Goal: Navigation & Orientation: Understand site structure

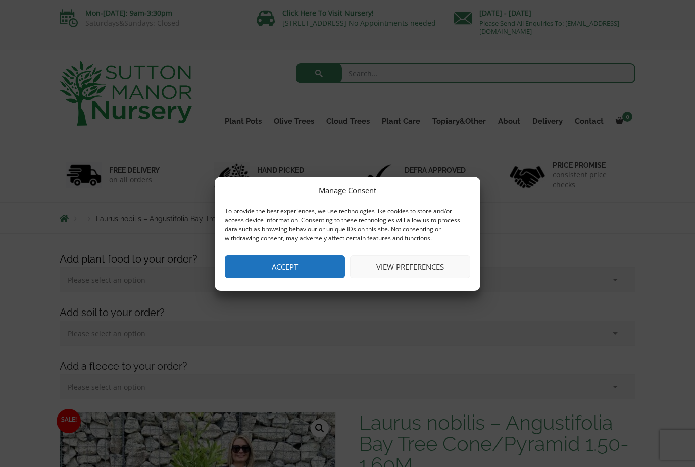
click at [316, 267] on button "Accept" at bounding box center [285, 267] width 120 height 23
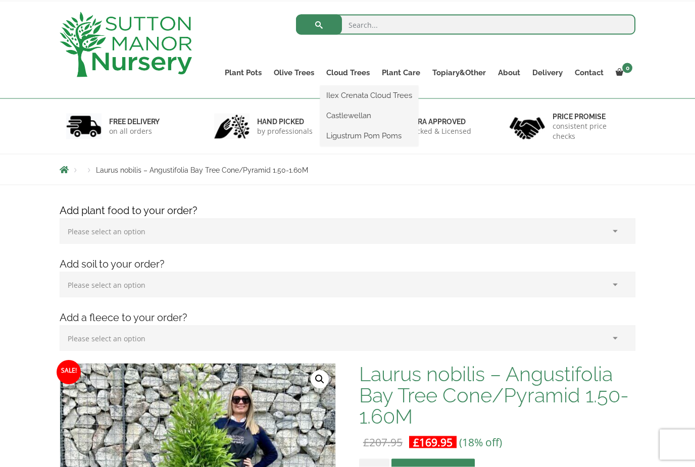
scroll to position [49, 0]
click at [399, 138] on link "Ligustrum Pom Poms" at bounding box center [369, 135] width 98 height 15
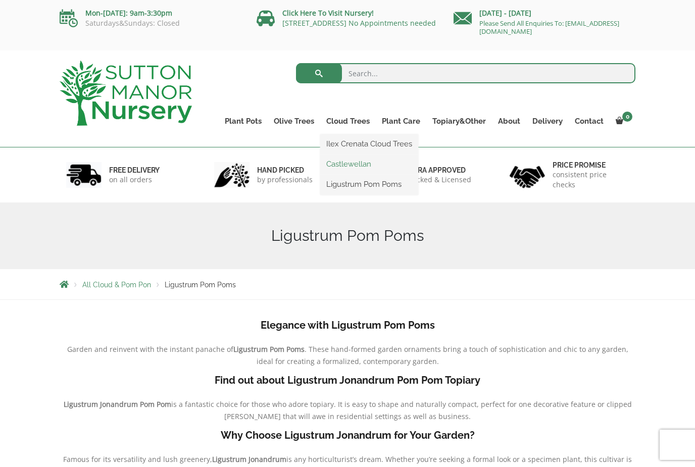
click at [362, 164] on link "Castlewellan" at bounding box center [369, 164] width 98 height 15
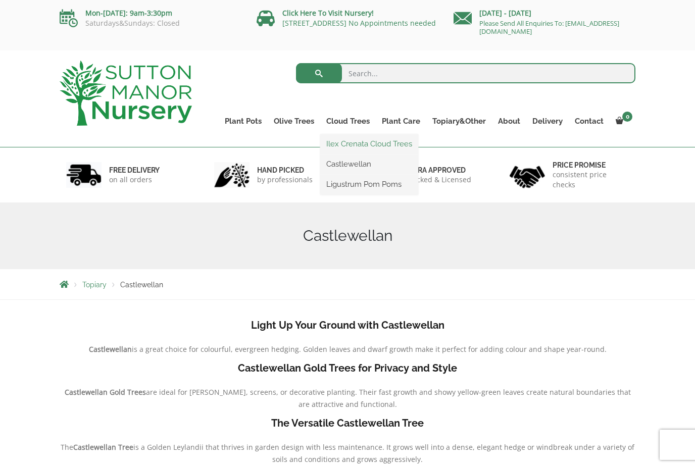
click at [374, 144] on link "Ilex Crenata Cloud Trees" at bounding box center [369, 143] width 98 height 15
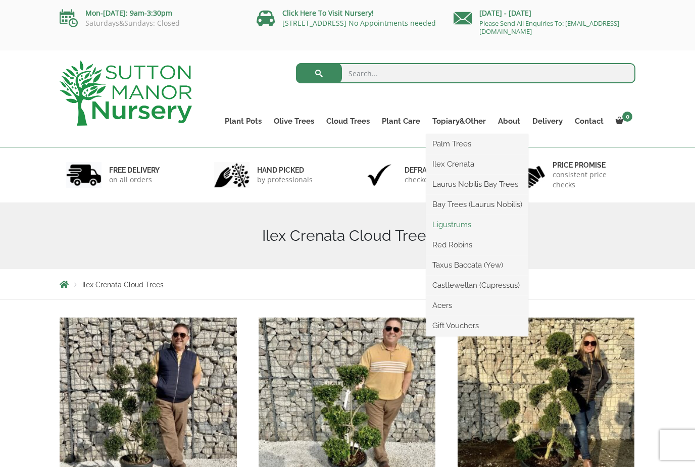
click at [476, 225] on link "Ligustrums" at bounding box center [478, 224] width 102 height 15
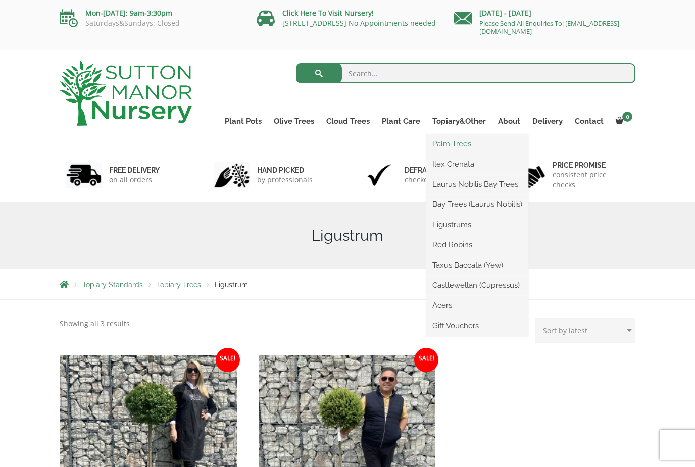
click at [466, 140] on link "Palm Trees" at bounding box center [478, 143] width 102 height 15
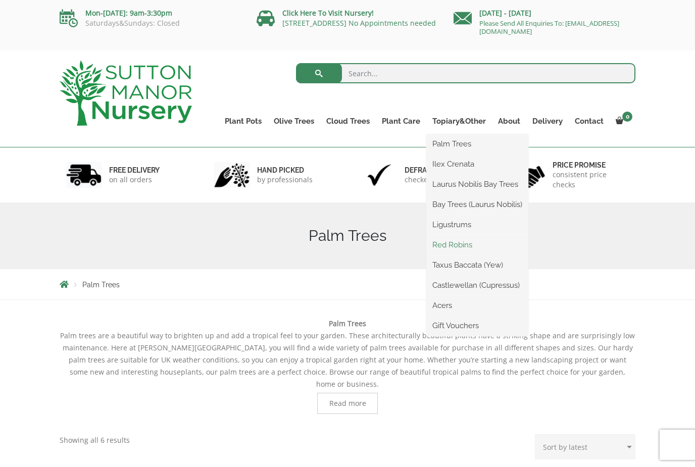
click at [461, 247] on link "Red Robins" at bounding box center [478, 245] width 102 height 15
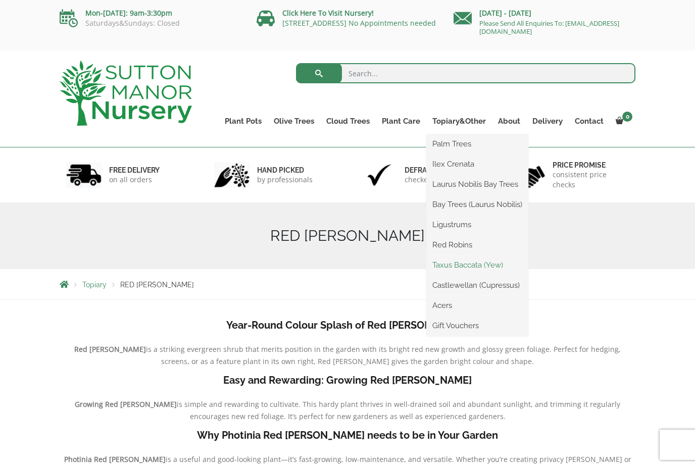
click at [475, 268] on link "Taxus Baccata (Yew)" at bounding box center [478, 265] width 102 height 15
